Goal: Find specific page/section: Find specific page/section

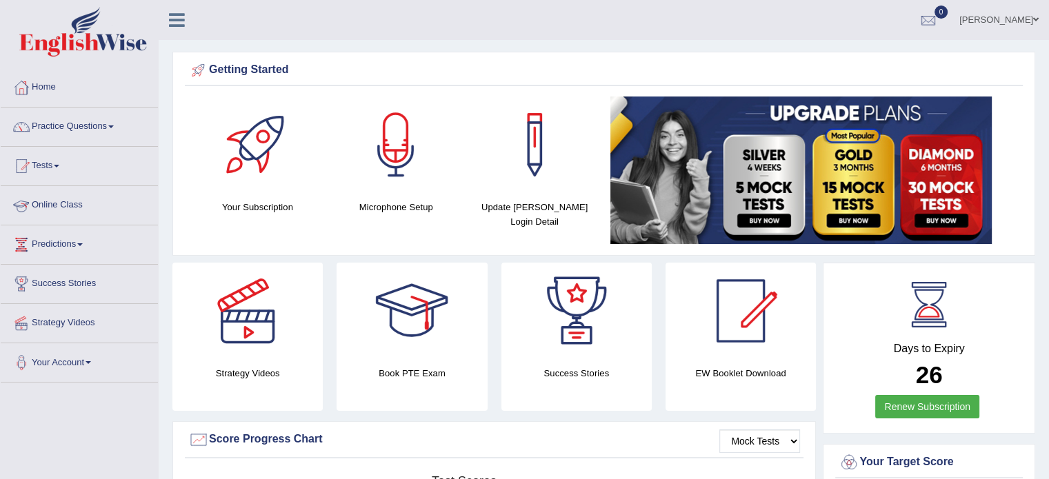
click at [63, 210] on link "Online Class" at bounding box center [79, 203] width 157 height 34
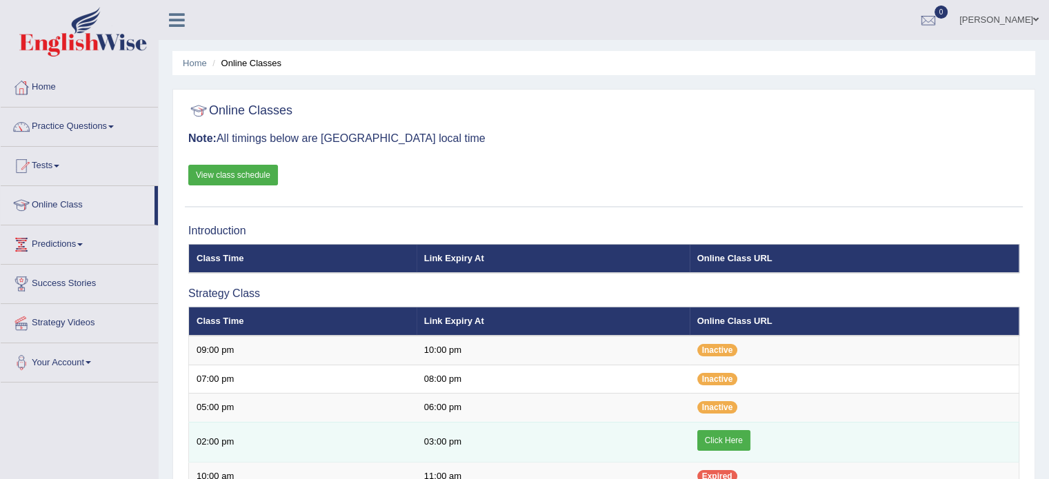
click at [714, 449] on td "Click Here" at bounding box center [855, 442] width 330 height 40
click at [712, 434] on link "Click Here" at bounding box center [723, 440] width 53 height 21
